Goal: Task Accomplishment & Management: Use online tool/utility

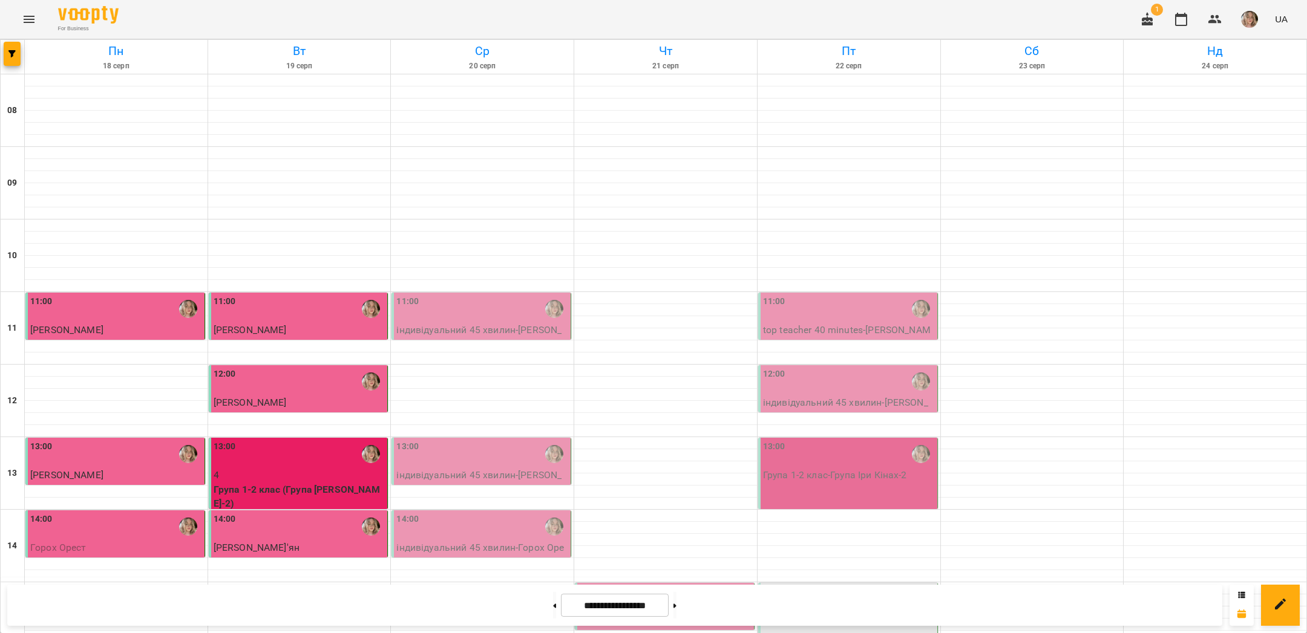
scroll to position [492, 0]
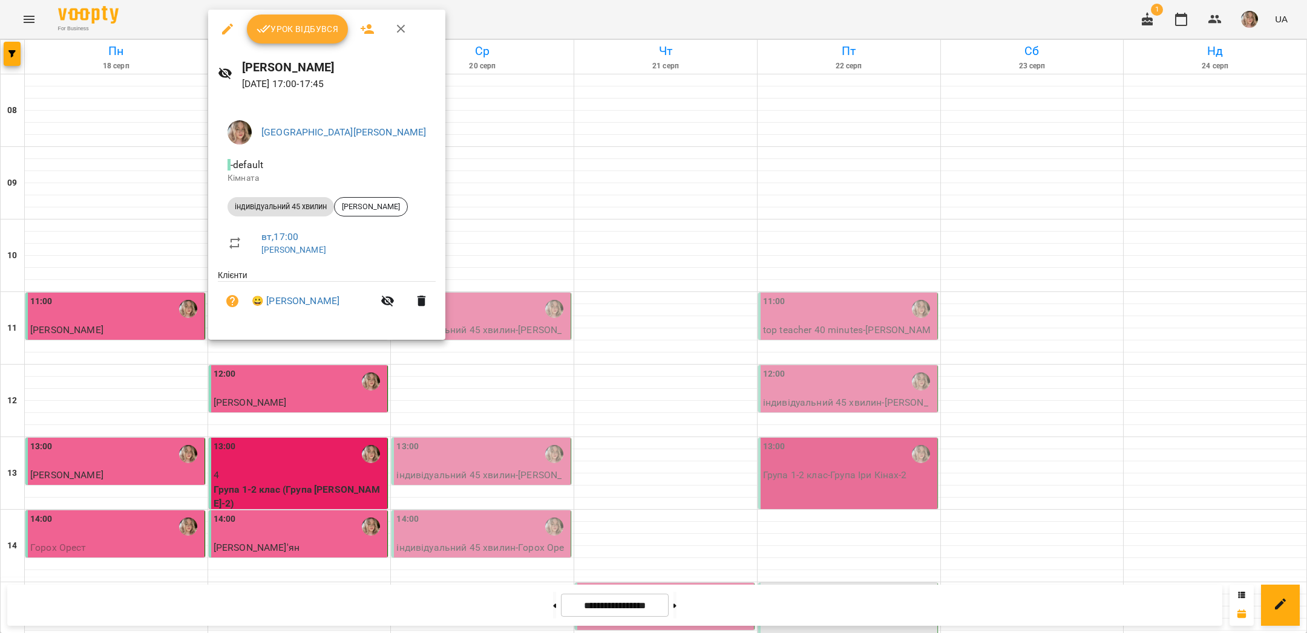
click at [310, 37] on button "Урок відбувся" at bounding box center [298, 29] width 102 height 29
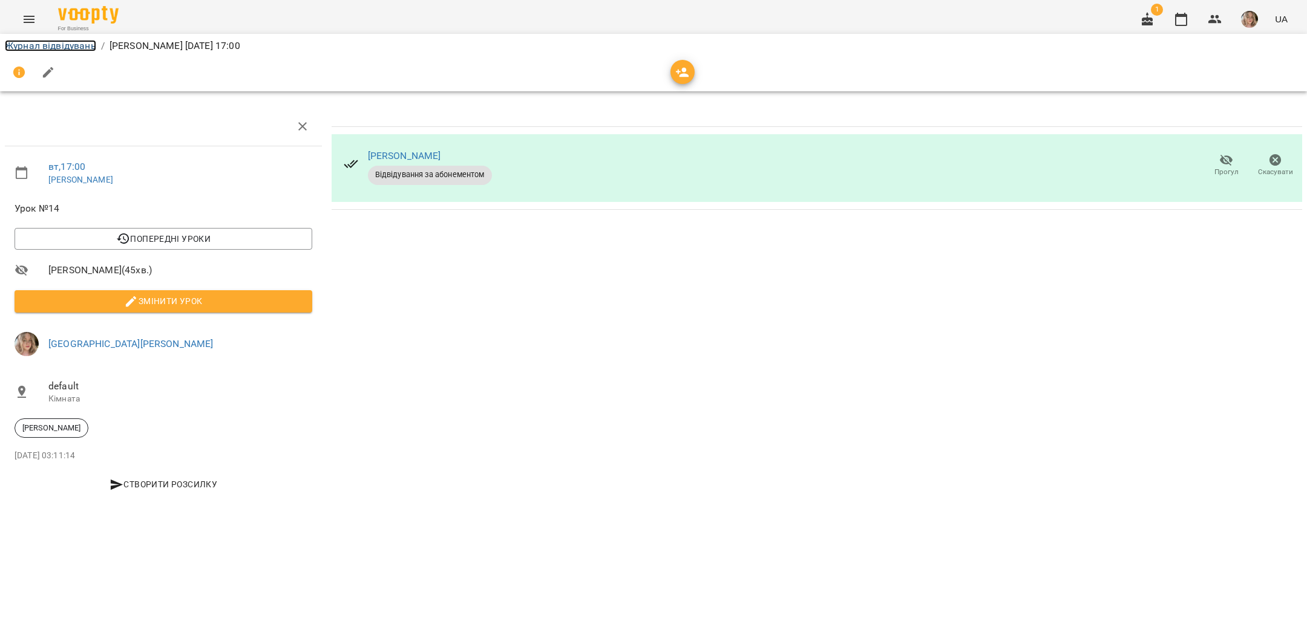
click at [83, 46] on link "Журнал відвідувань" at bounding box center [50, 45] width 91 height 11
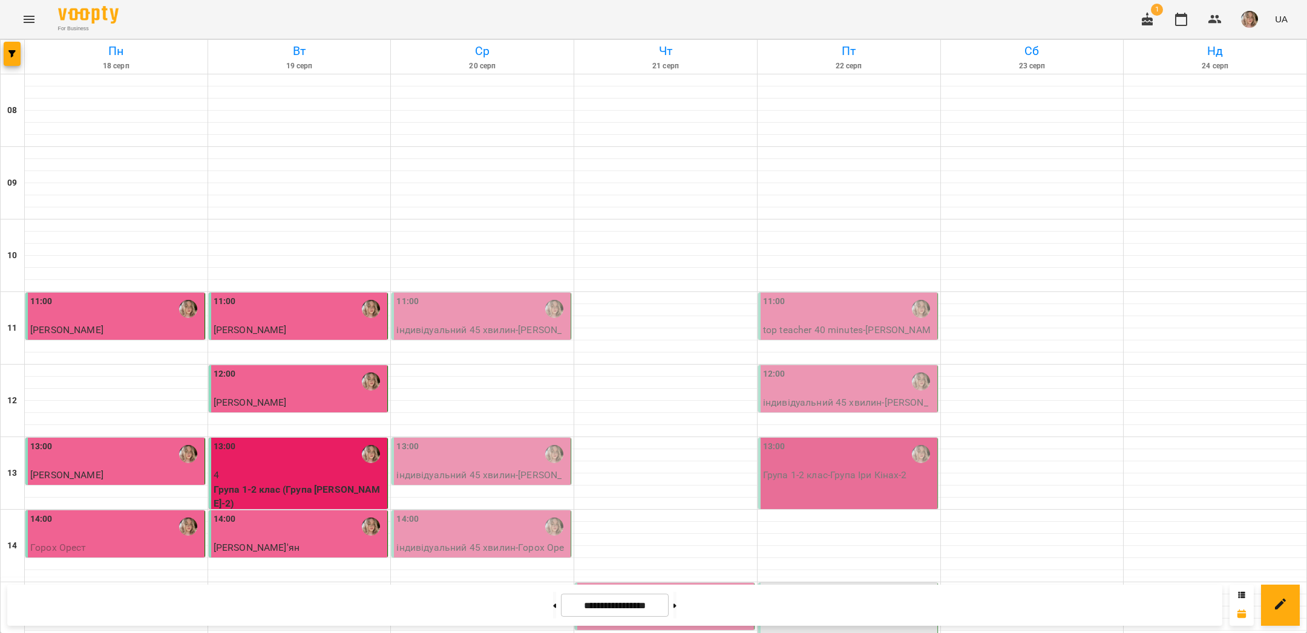
click at [1235, 22] on button "button" at bounding box center [1248, 19] width 31 height 31
click at [1137, 25] on div at bounding box center [653, 316] width 1307 height 633
click at [1053, 14] on div "For Business 1 UA" at bounding box center [653, 19] width 1307 height 39
click at [1253, 19] on img "button" at bounding box center [1249, 19] width 17 height 17
click at [1235, 42] on span "[GEOGRAPHIC_DATA][PERSON_NAME]" at bounding box center [1258, 53] width 85 height 29
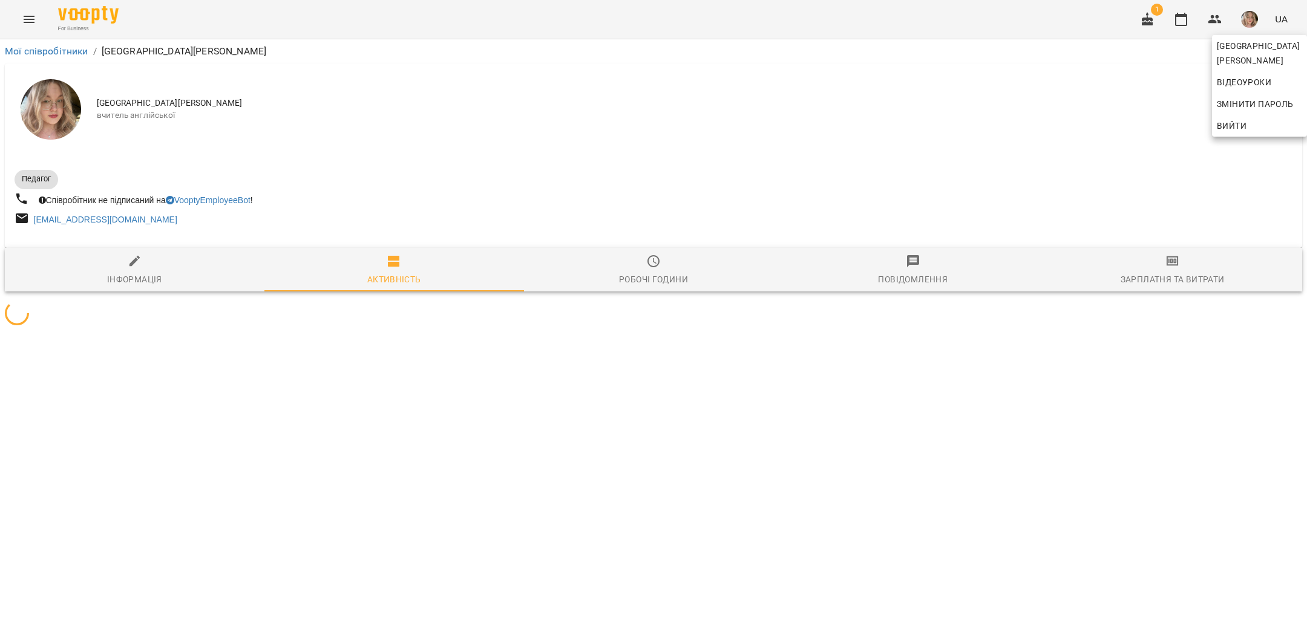
click at [1063, 209] on div at bounding box center [653, 316] width 1307 height 633
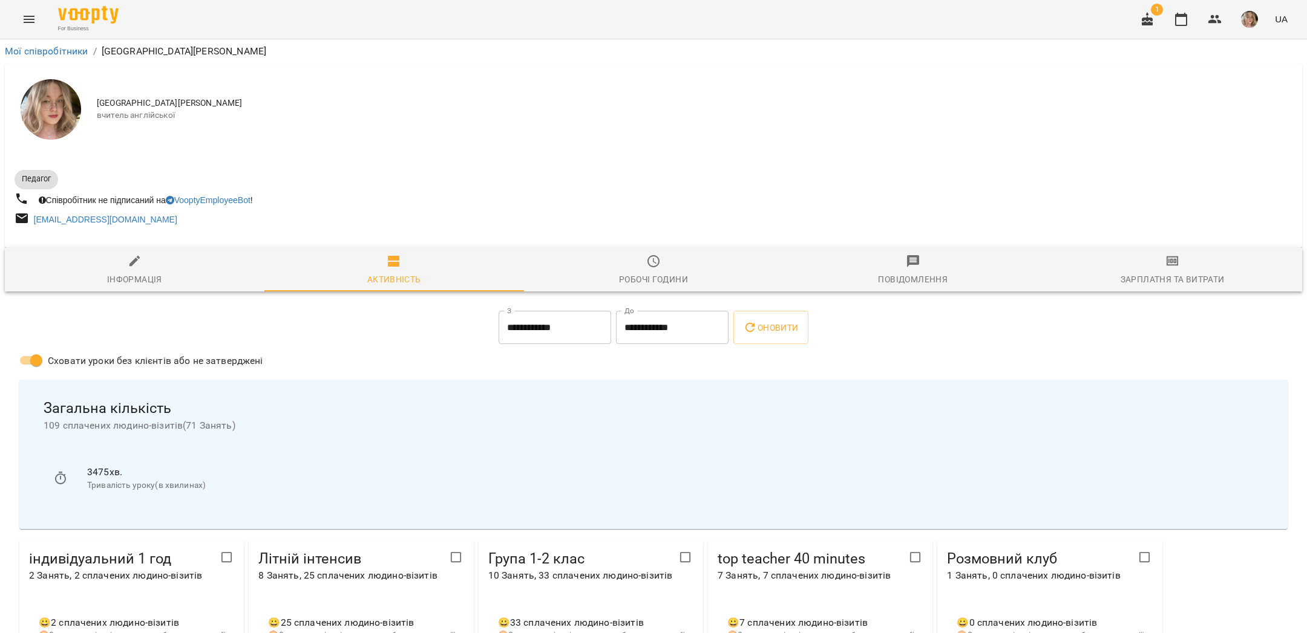
click at [1146, 266] on span "Зарплатня та Витрати" at bounding box center [1172, 270] width 245 height 33
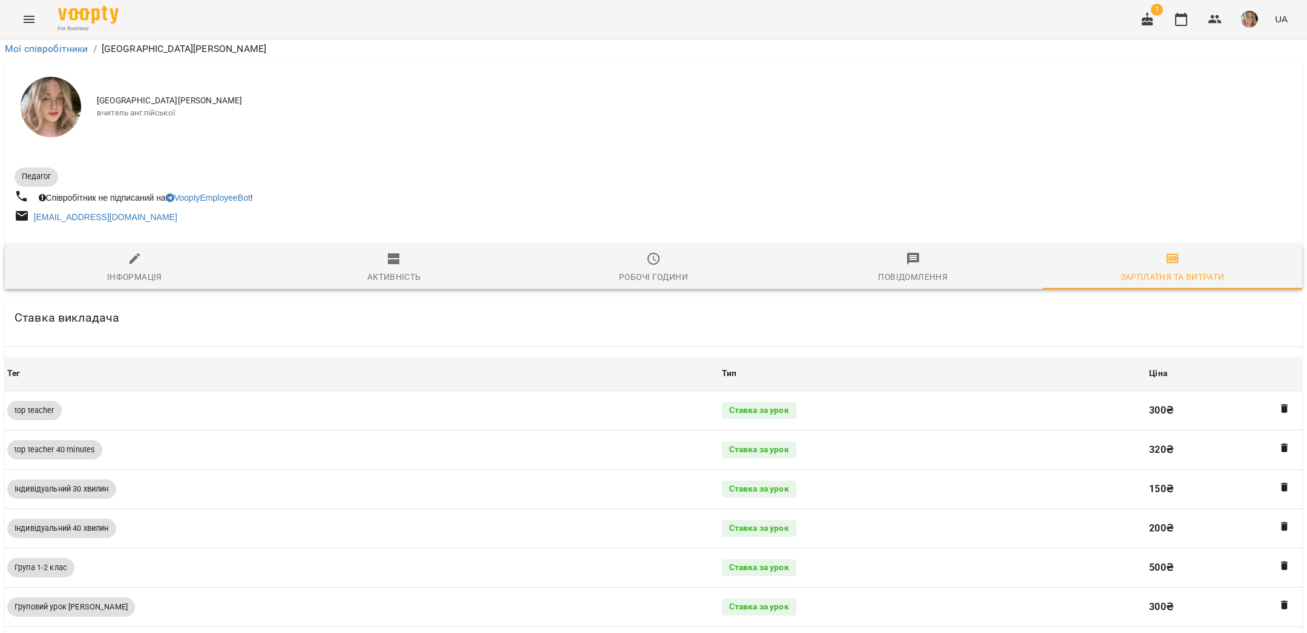
scroll to position [501, 0]
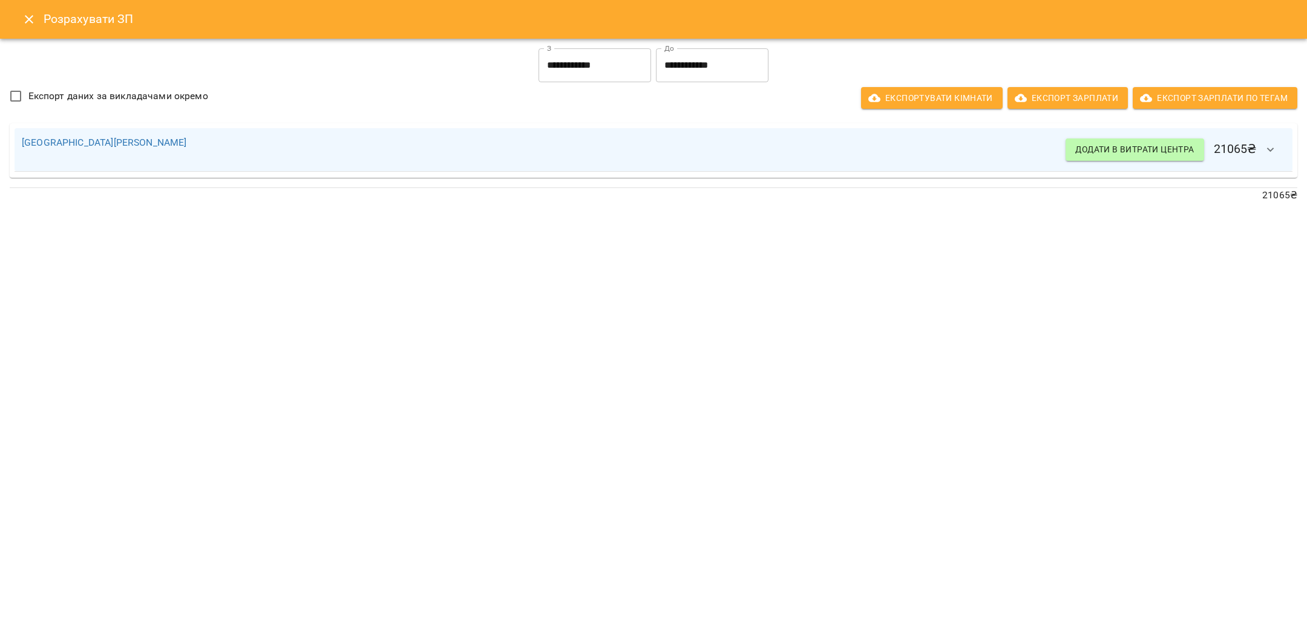
click at [586, 73] on input "**********" at bounding box center [594, 65] width 113 height 34
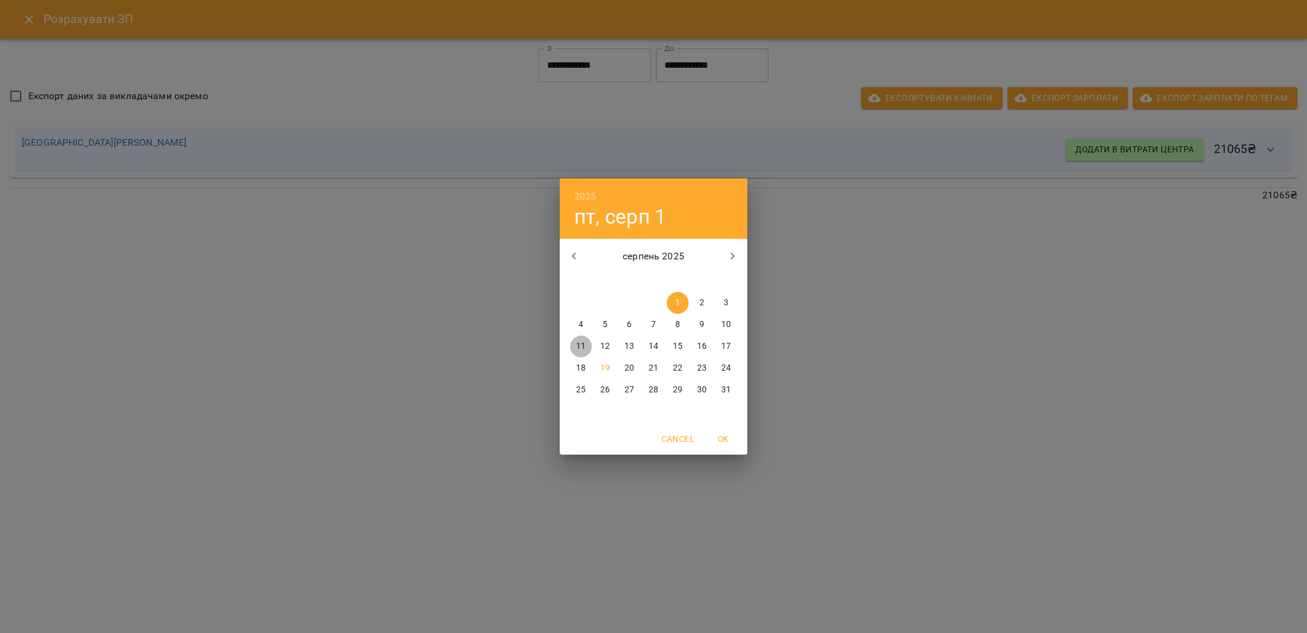
click at [579, 351] on p "11" at bounding box center [581, 347] width 10 height 12
type input "**********"
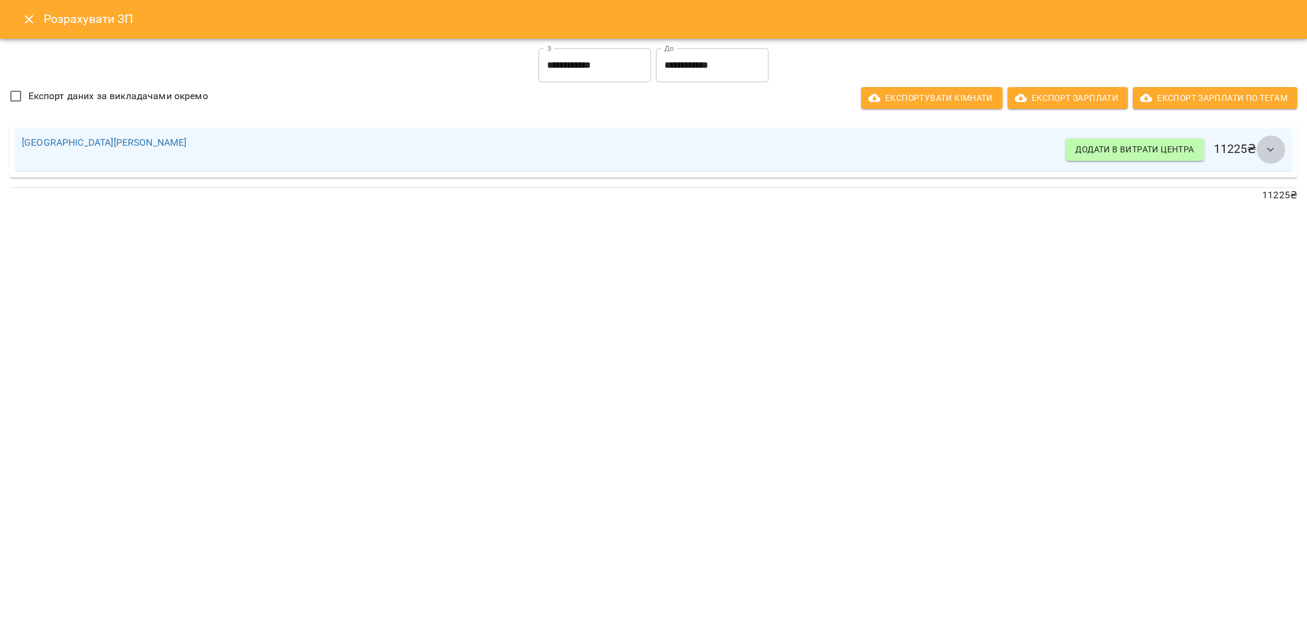
click at [1265, 148] on icon "button" at bounding box center [1270, 150] width 15 height 15
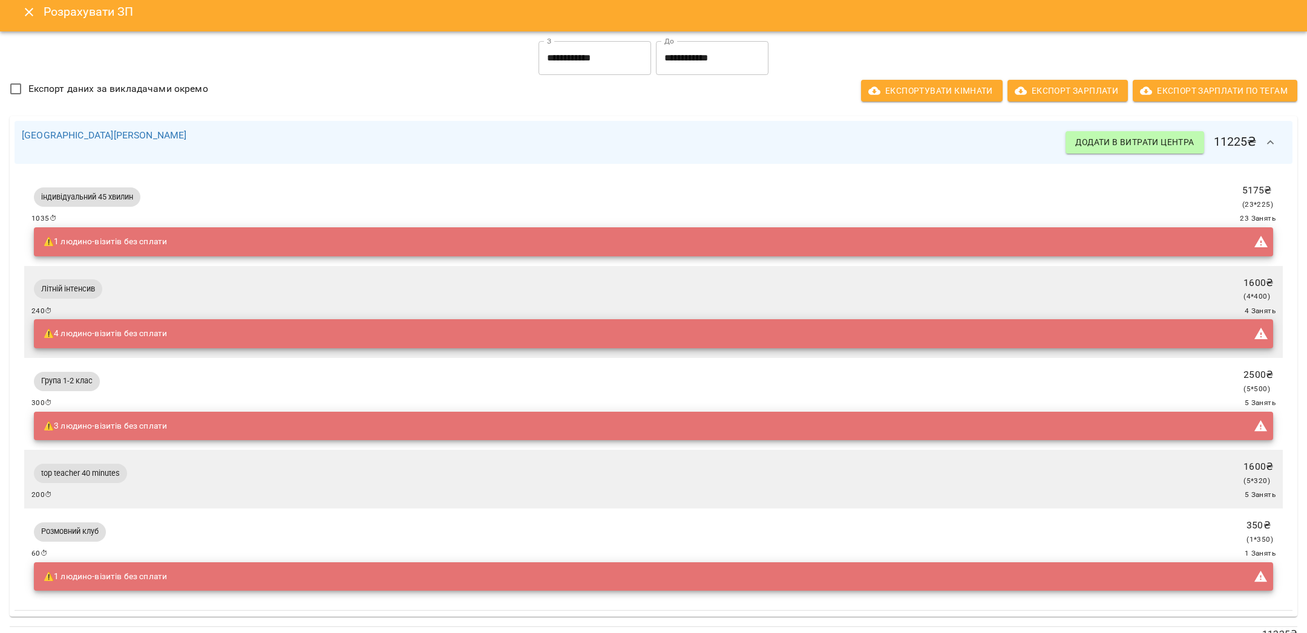
scroll to position [0, 0]
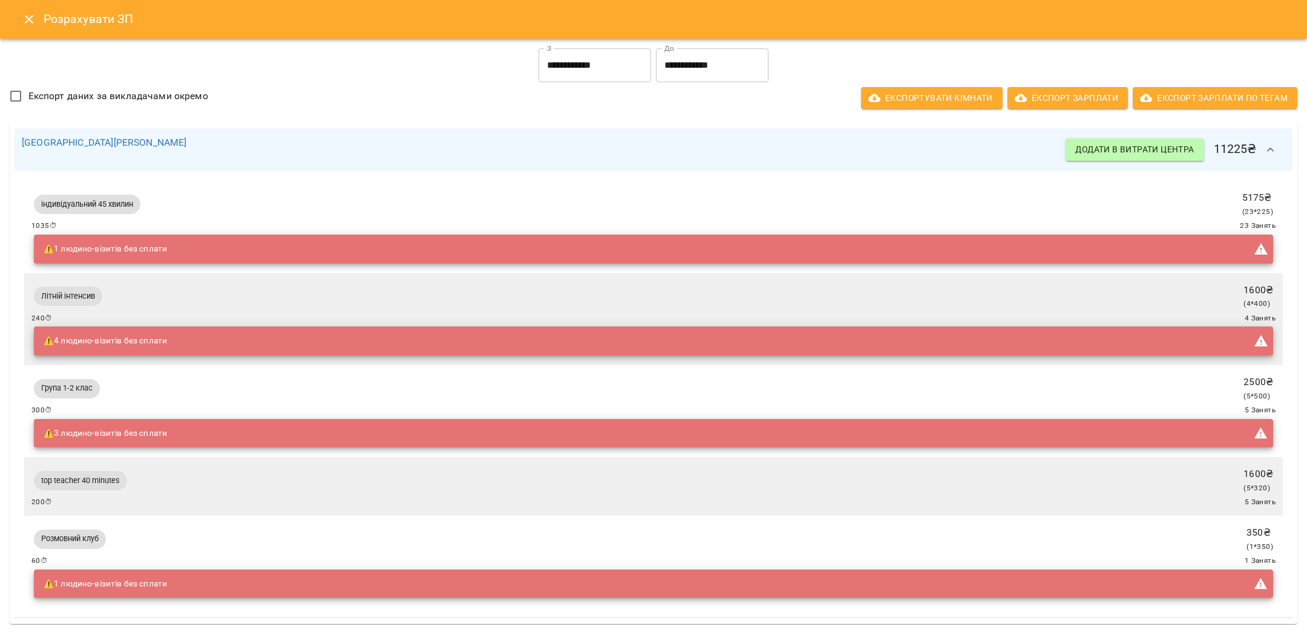
click at [25, 28] on button "Close" at bounding box center [29, 19] width 29 height 29
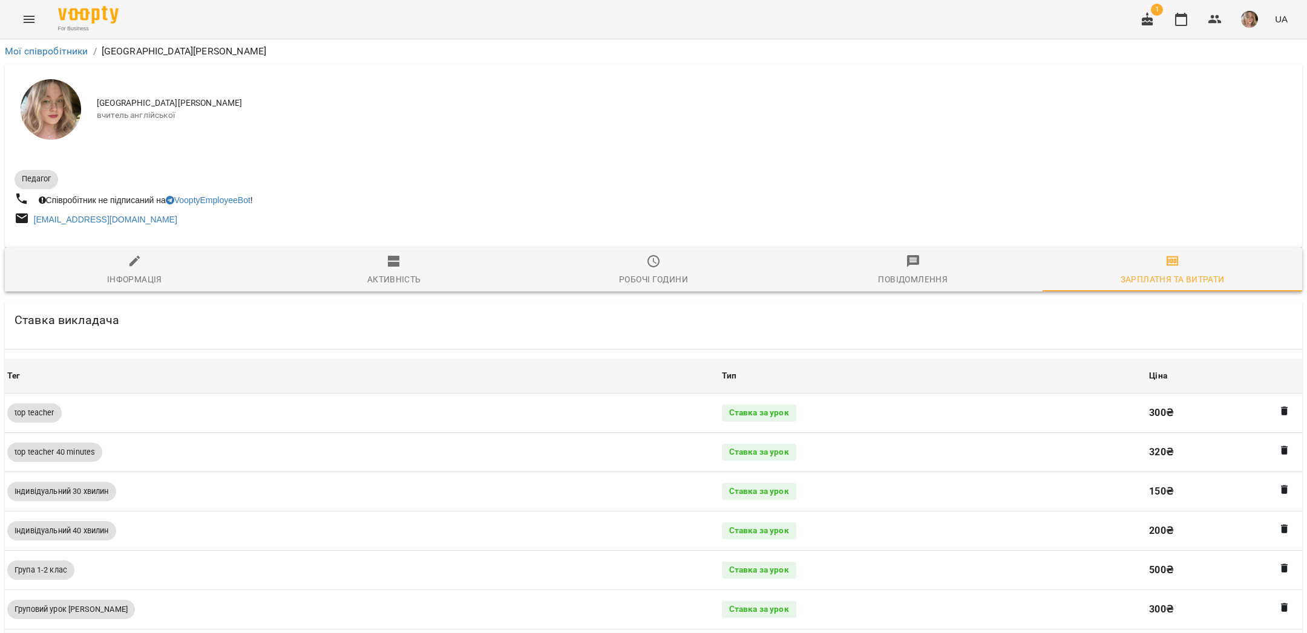
click at [35, 7] on button "Menu" at bounding box center [29, 19] width 29 height 29
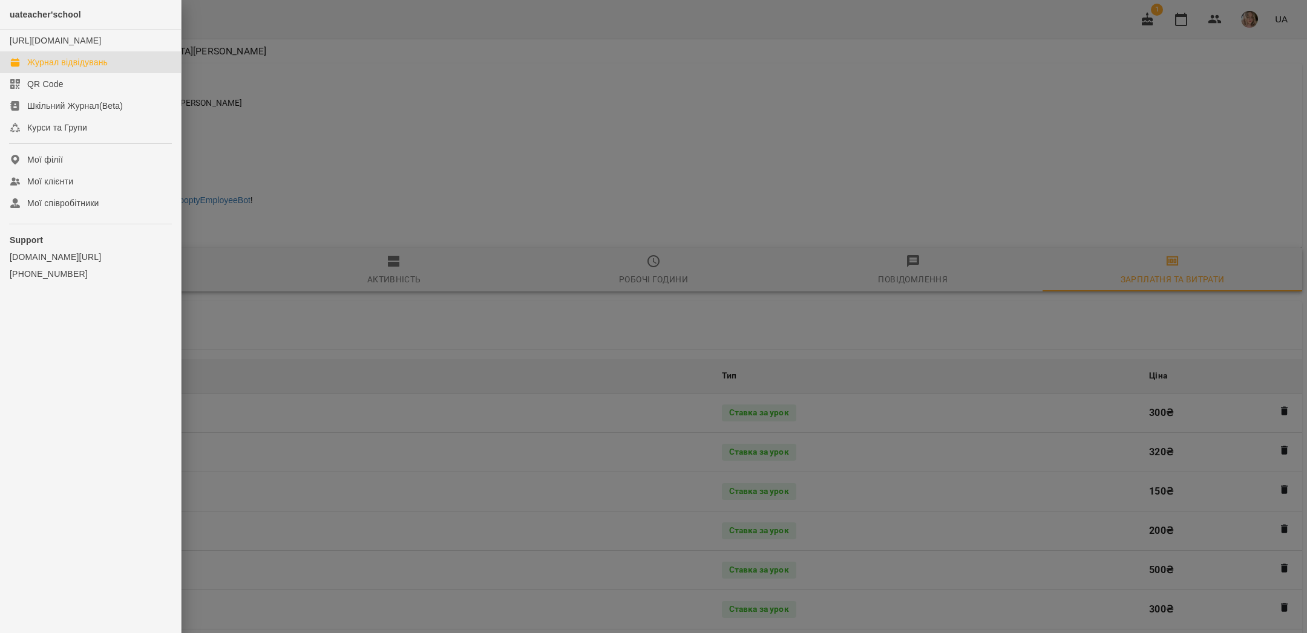
click at [57, 68] on div "Журнал відвідувань" at bounding box center [67, 62] width 80 height 12
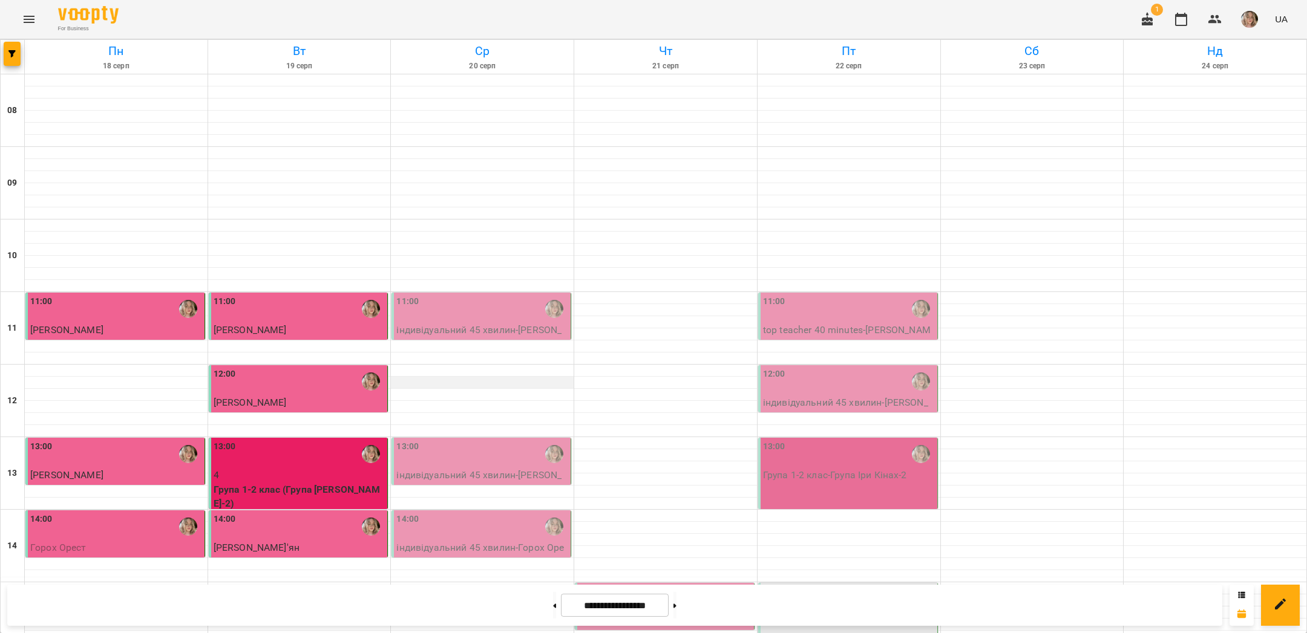
scroll to position [384, 0]
